Goal: Find specific page/section: Find specific page/section

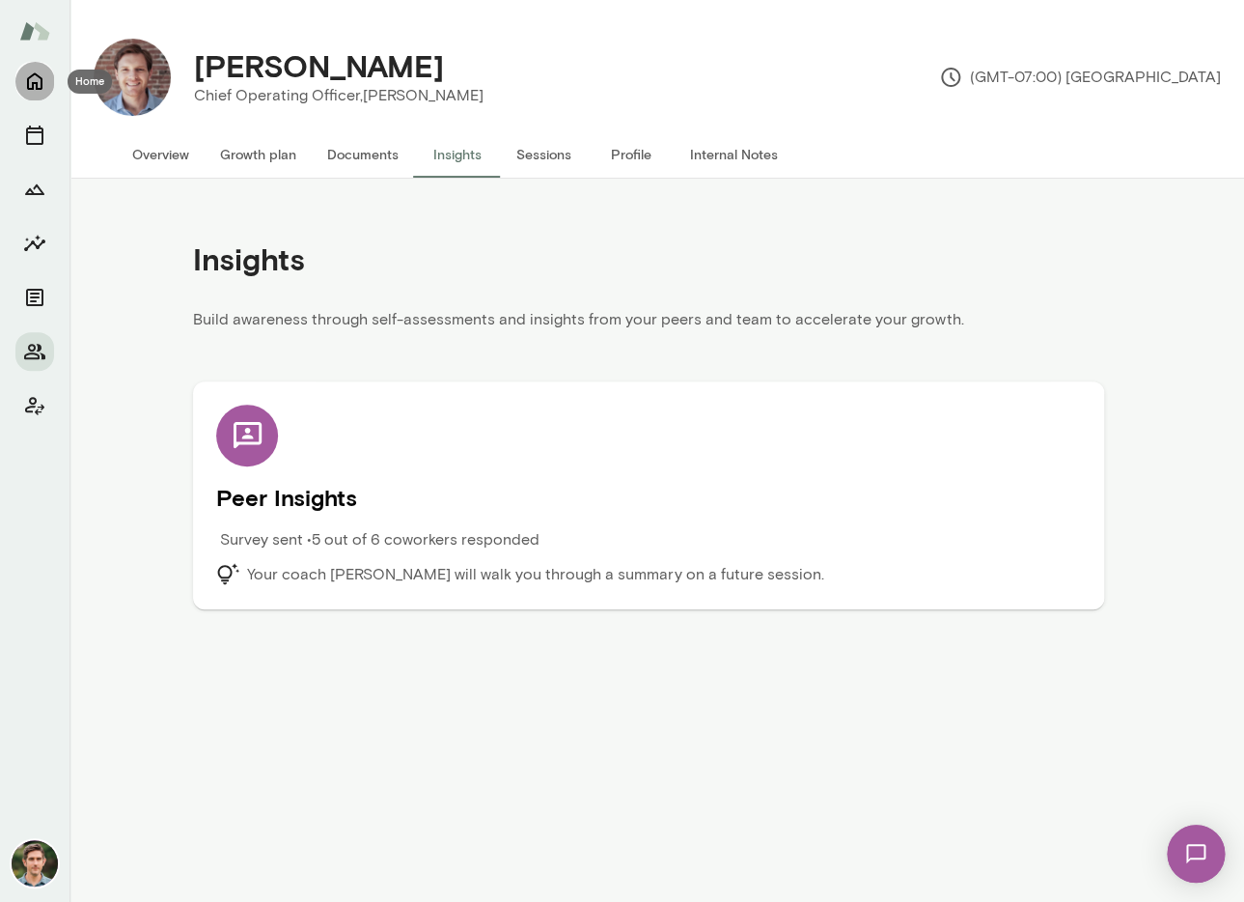
click at [32, 78] on icon "Home" at bounding box center [34, 80] width 23 height 23
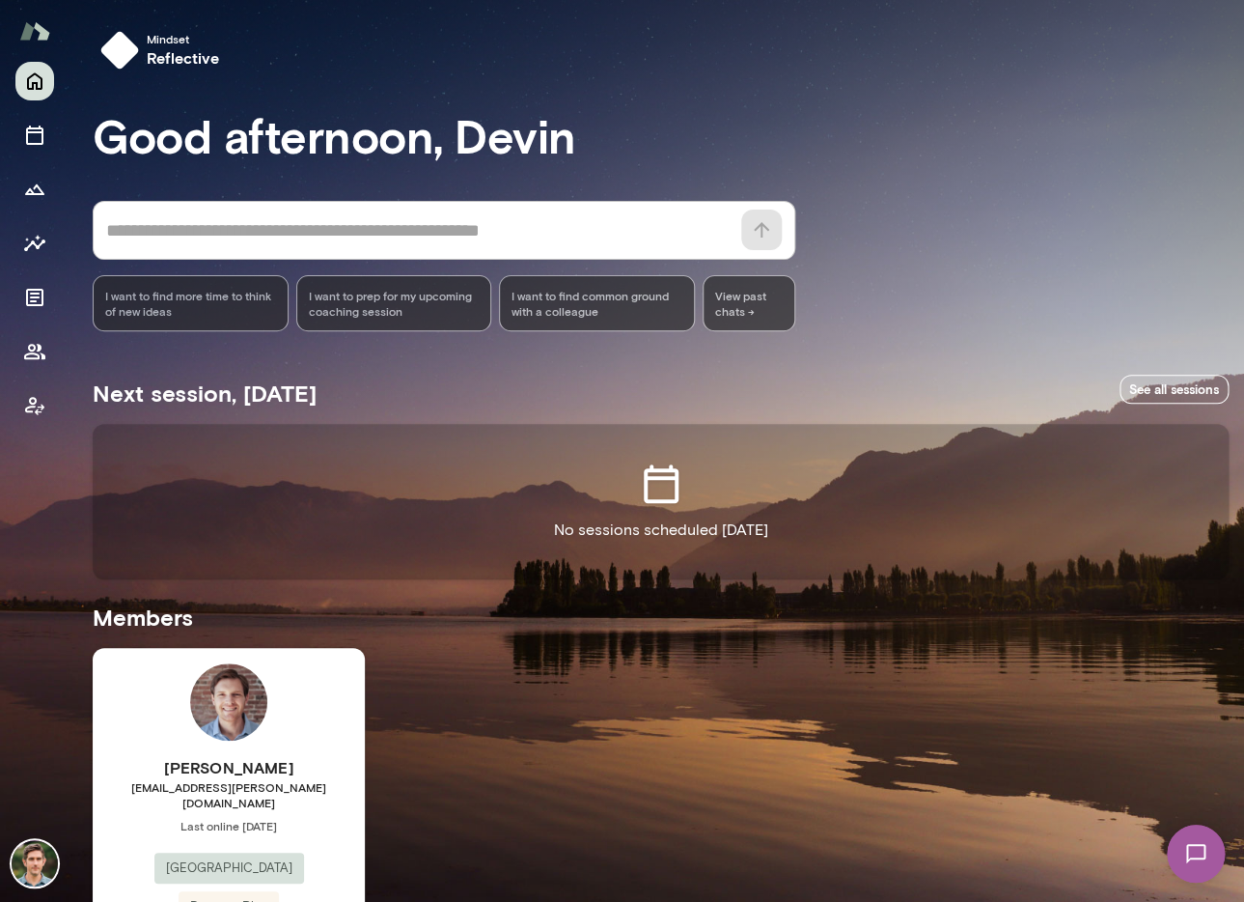
scroll to position [115, 0]
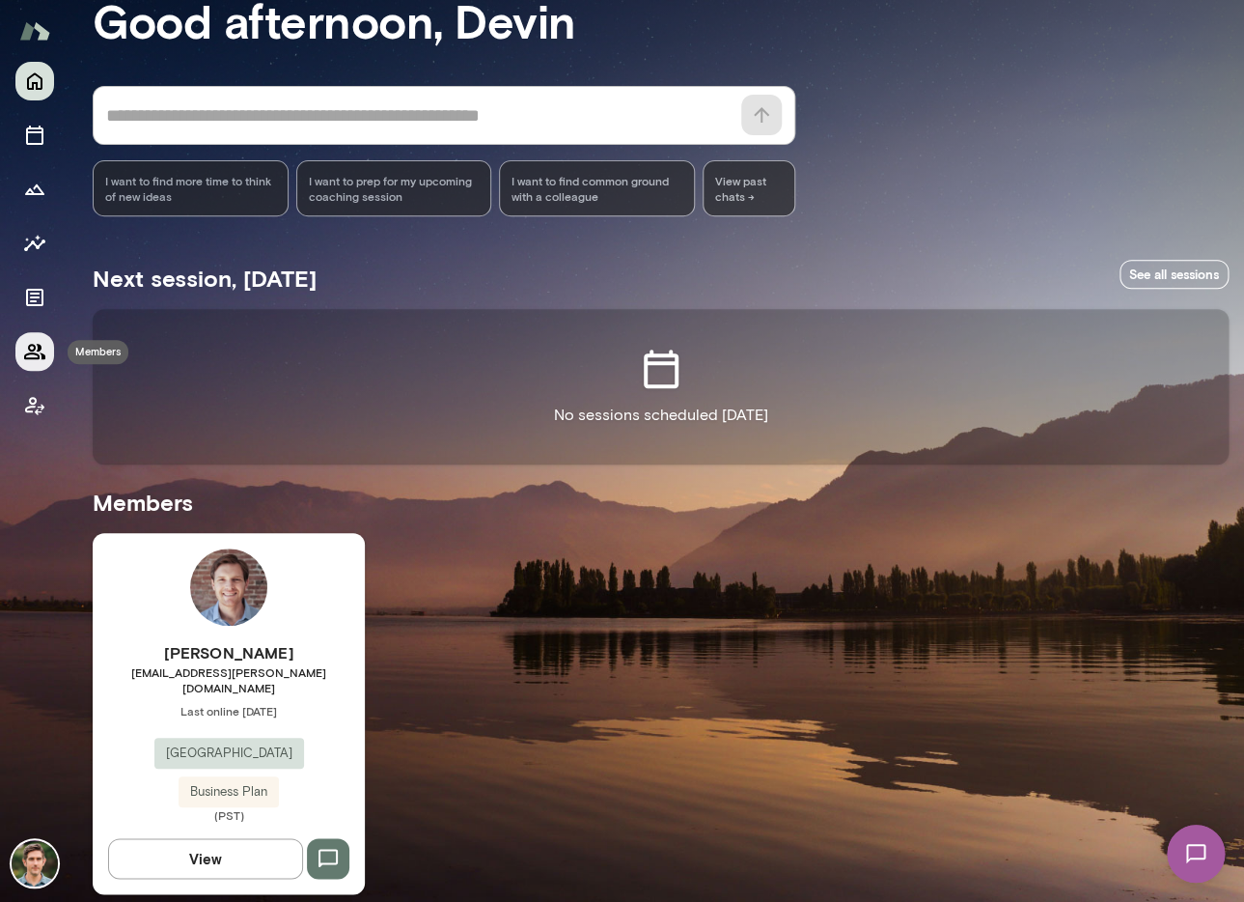
click at [31, 348] on icon "Members" at bounding box center [34, 351] width 23 height 23
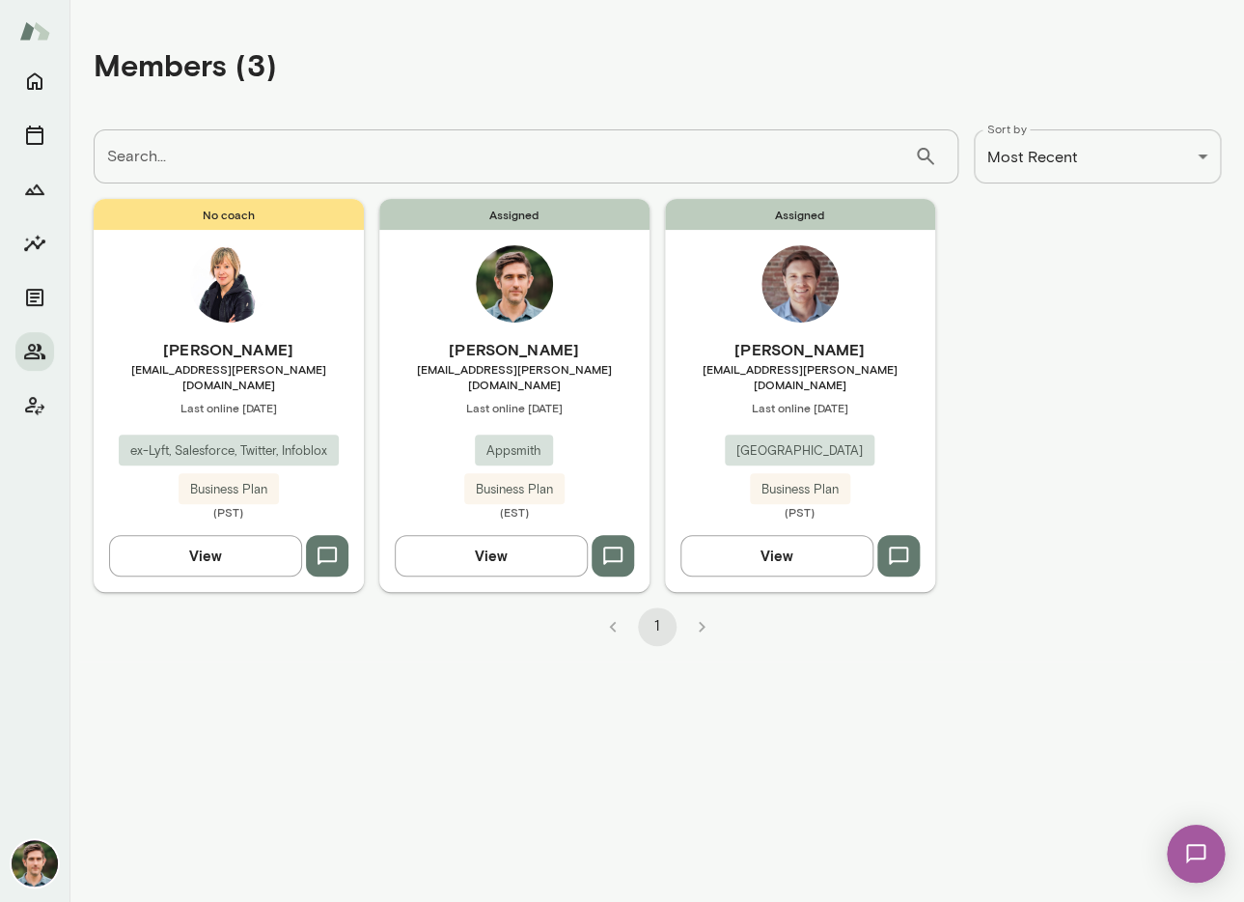
click at [178, 307] on div "No coach Amy Farrow amyfarrow@mento.co Last online October 7 ex-Lyft, Salesforc…" at bounding box center [229, 395] width 270 height 392
